Goal: Information Seeking & Learning: Check status

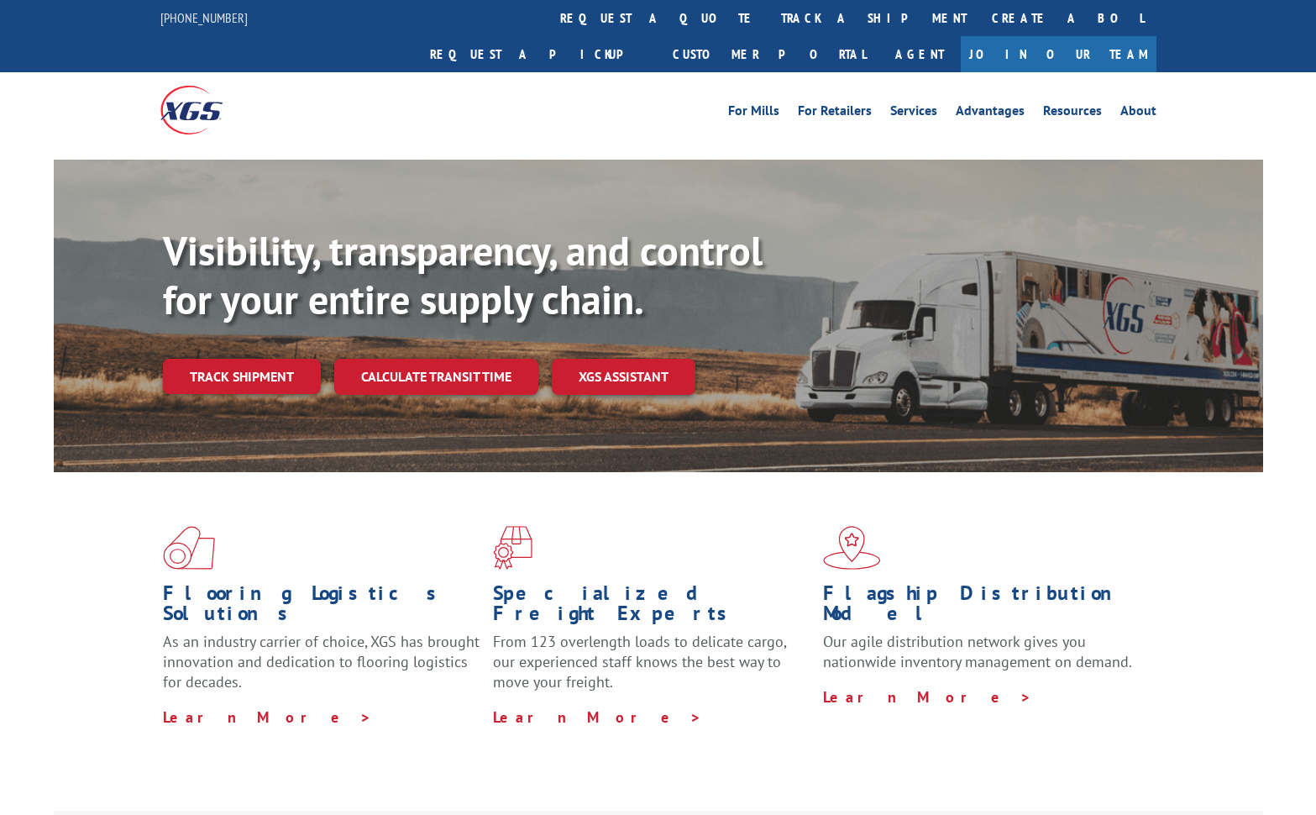
select select "bol"
click at [769, 17] on link "track a shipment" at bounding box center [874, 18] width 211 height 36
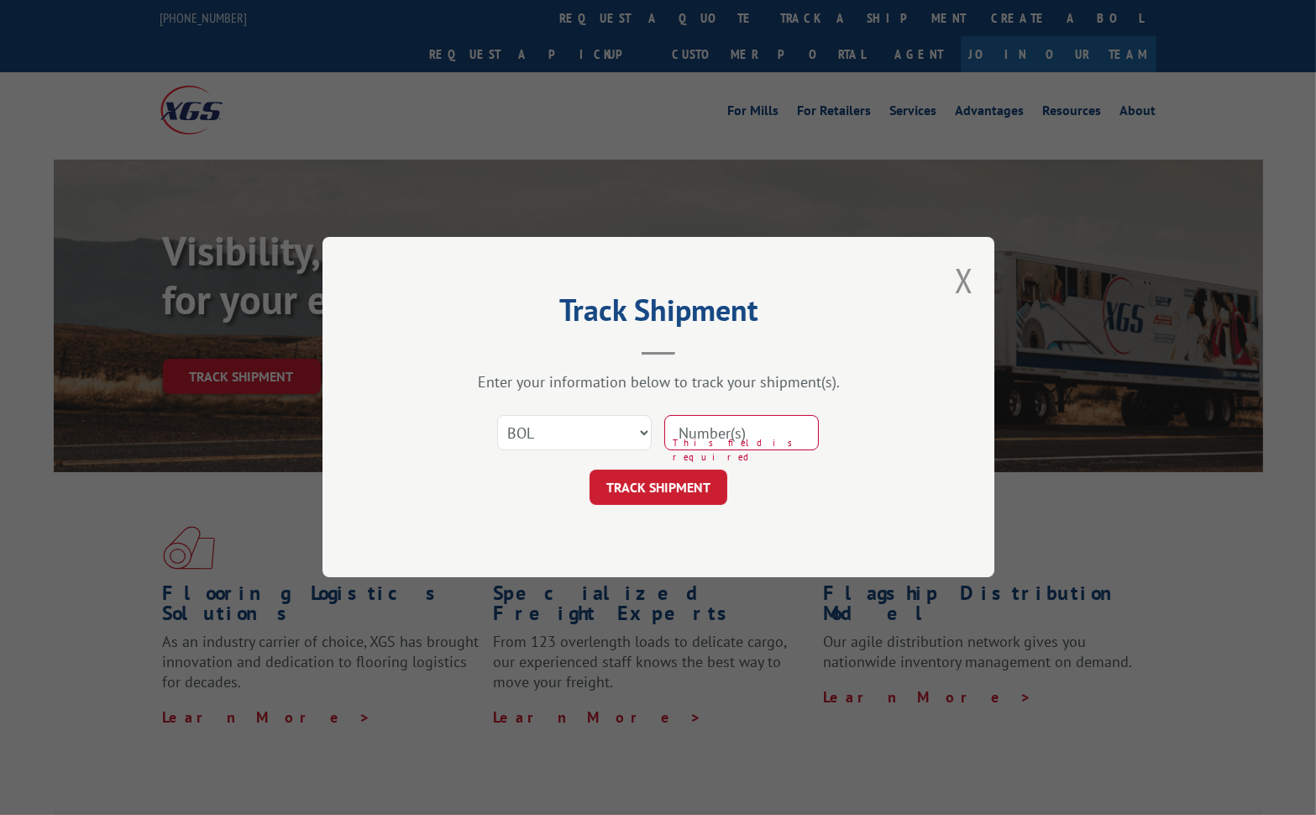
click at [715, 433] on input at bounding box center [741, 433] width 155 height 35
type input "854341"
click button "TRACK SHIPMENT" at bounding box center [659, 487] width 138 height 35
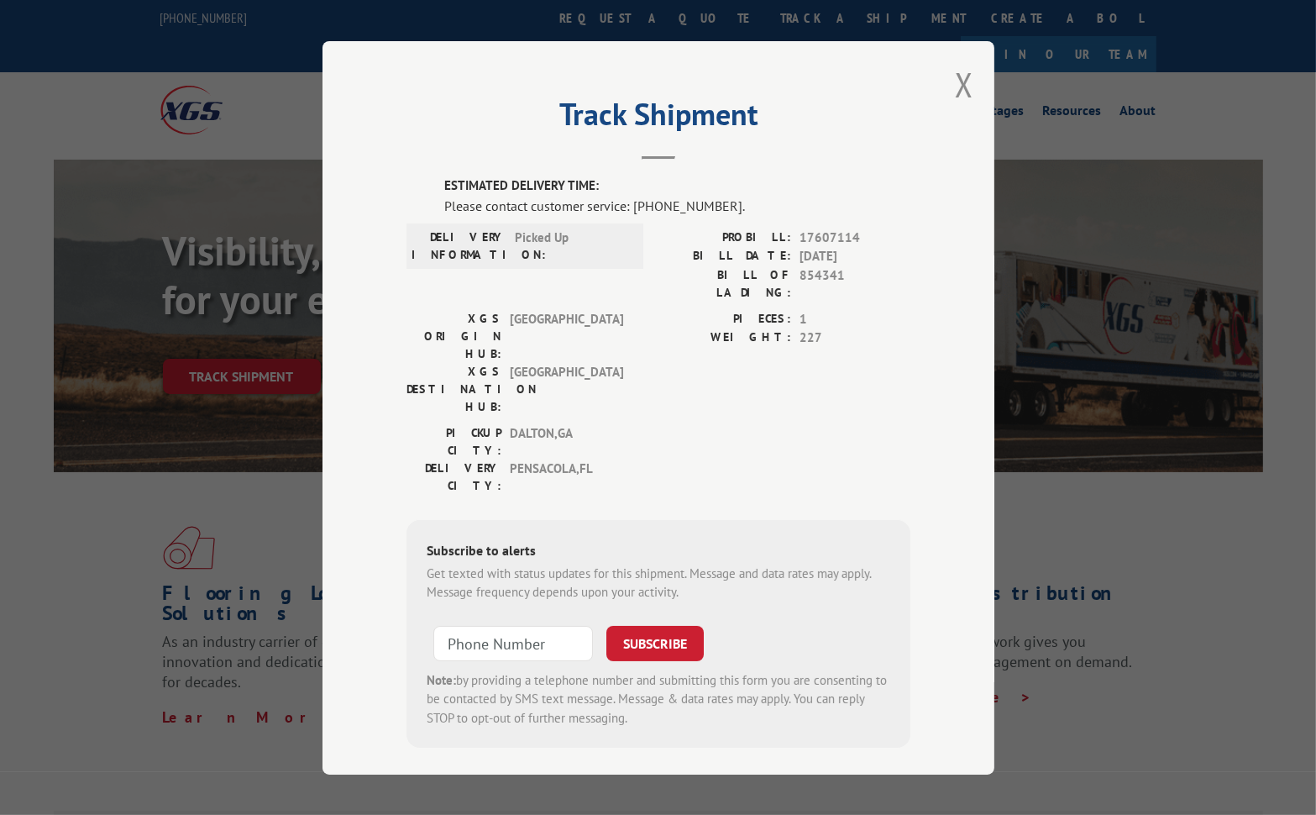
click at [581, 351] on div "XGS ORIGIN HUB: TUNNEL HILL XGS DESTINATION HUB: [GEOGRAPHIC_DATA]" at bounding box center [520, 366] width 227 height 114
click at [611, 310] on span "[GEOGRAPHIC_DATA]" at bounding box center [566, 335] width 113 height 53
click at [952, 78] on div "Track Shipment ESTIMATED DELIVERY TIME: Please contact customer service: [PHONE…" at bounding box center [659, 407] width 672 height 733
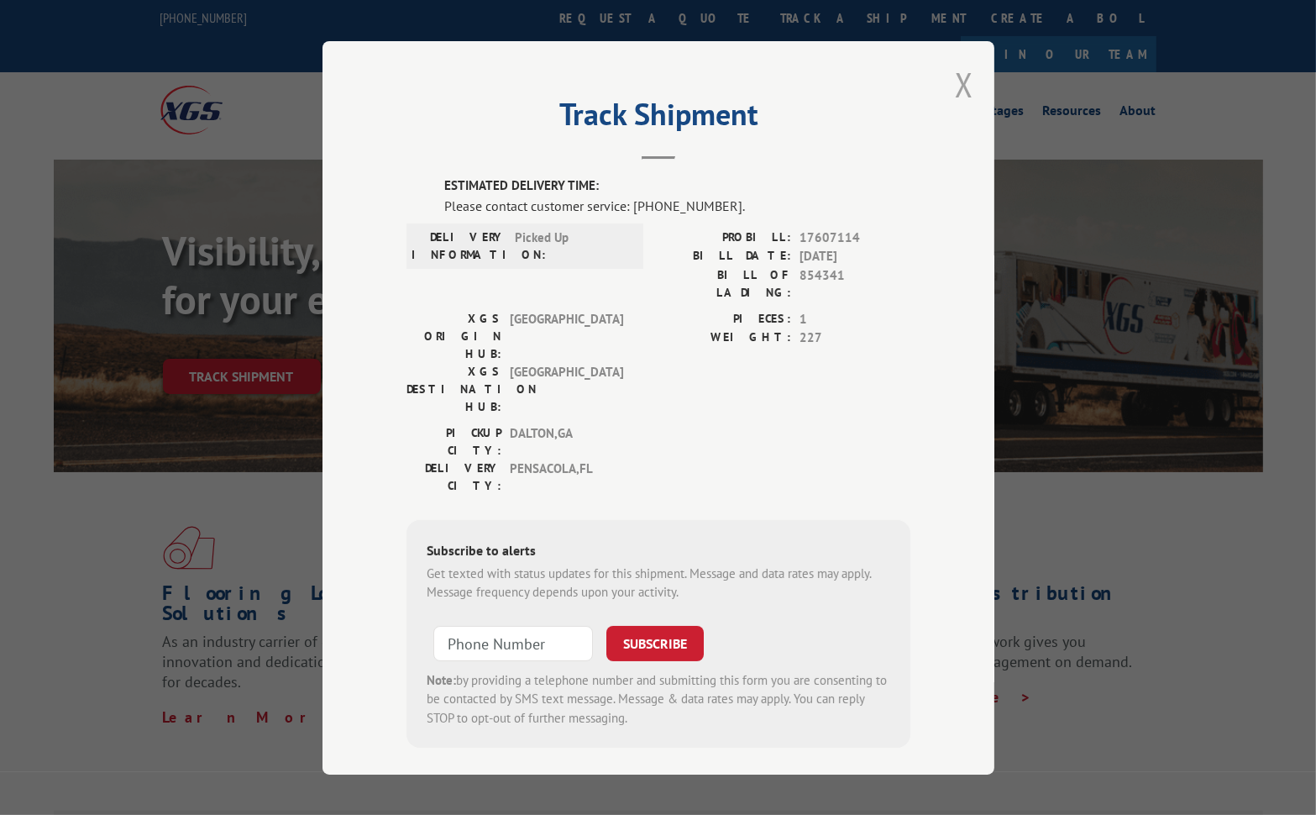
click at [956, 92] on button "Close modal" at bounding box center [964, 84] width 18 height 45
